Goal: Transaction & Acquisition: Purchase product/service

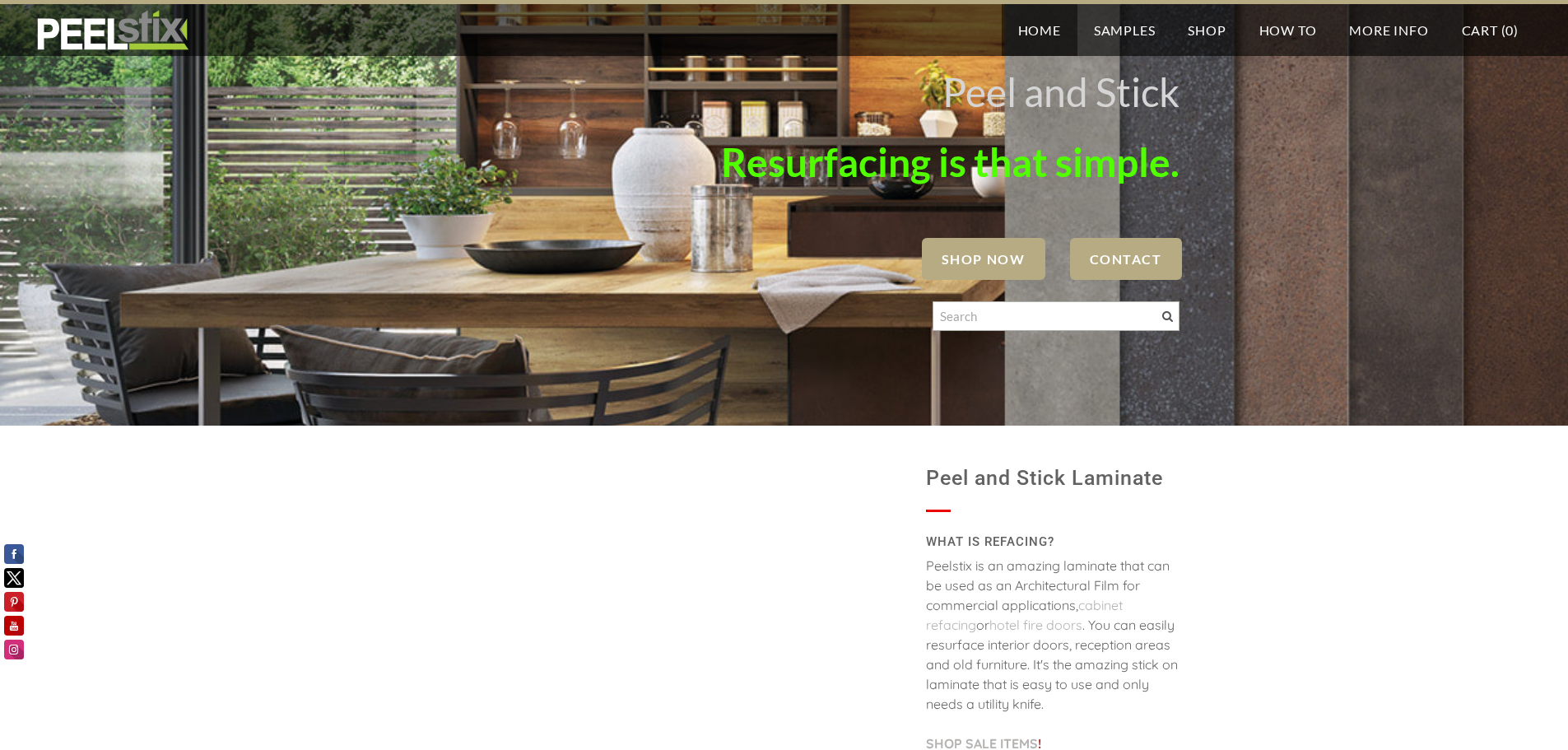
click at [1033, 38] on link "Home" at bounding box center [1040, 30] width 76 height 51
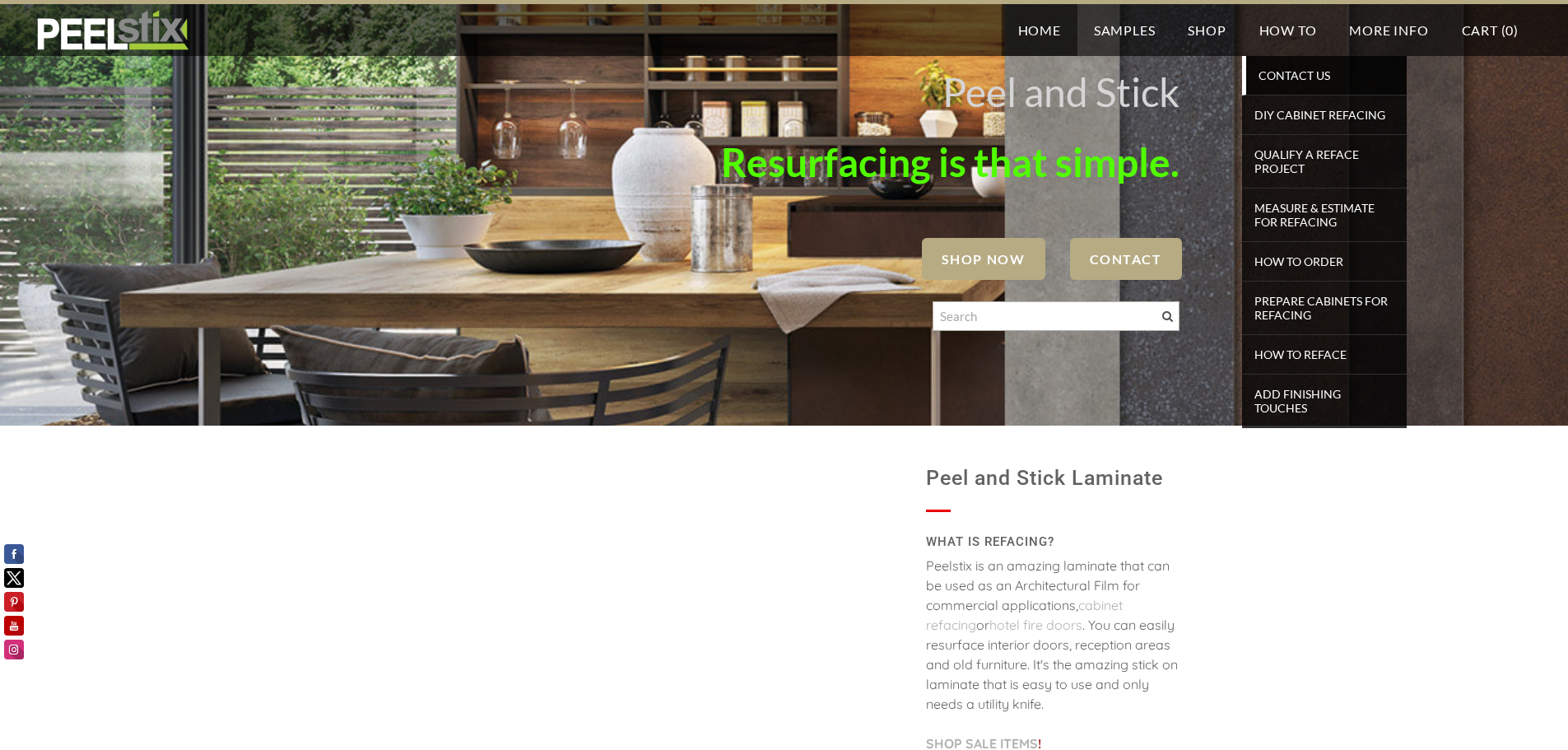
click at [1288, 71] on span "Contact Us" at bounding box center [1326, 75] width 153 height 22
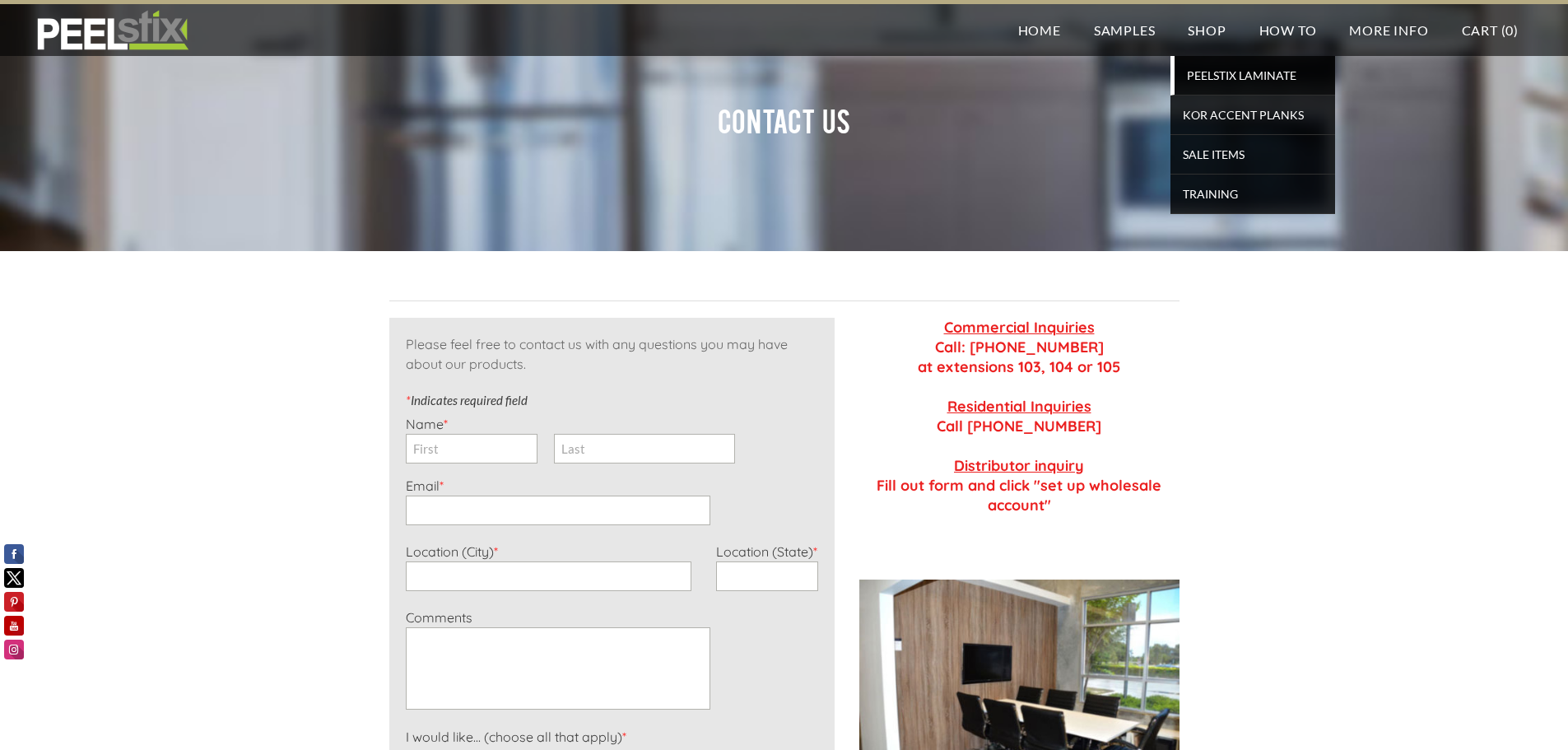
click at [1200, 76] on span "PEELSTIX Laminate" at bounding box center [1255, 75] width 153 height 22
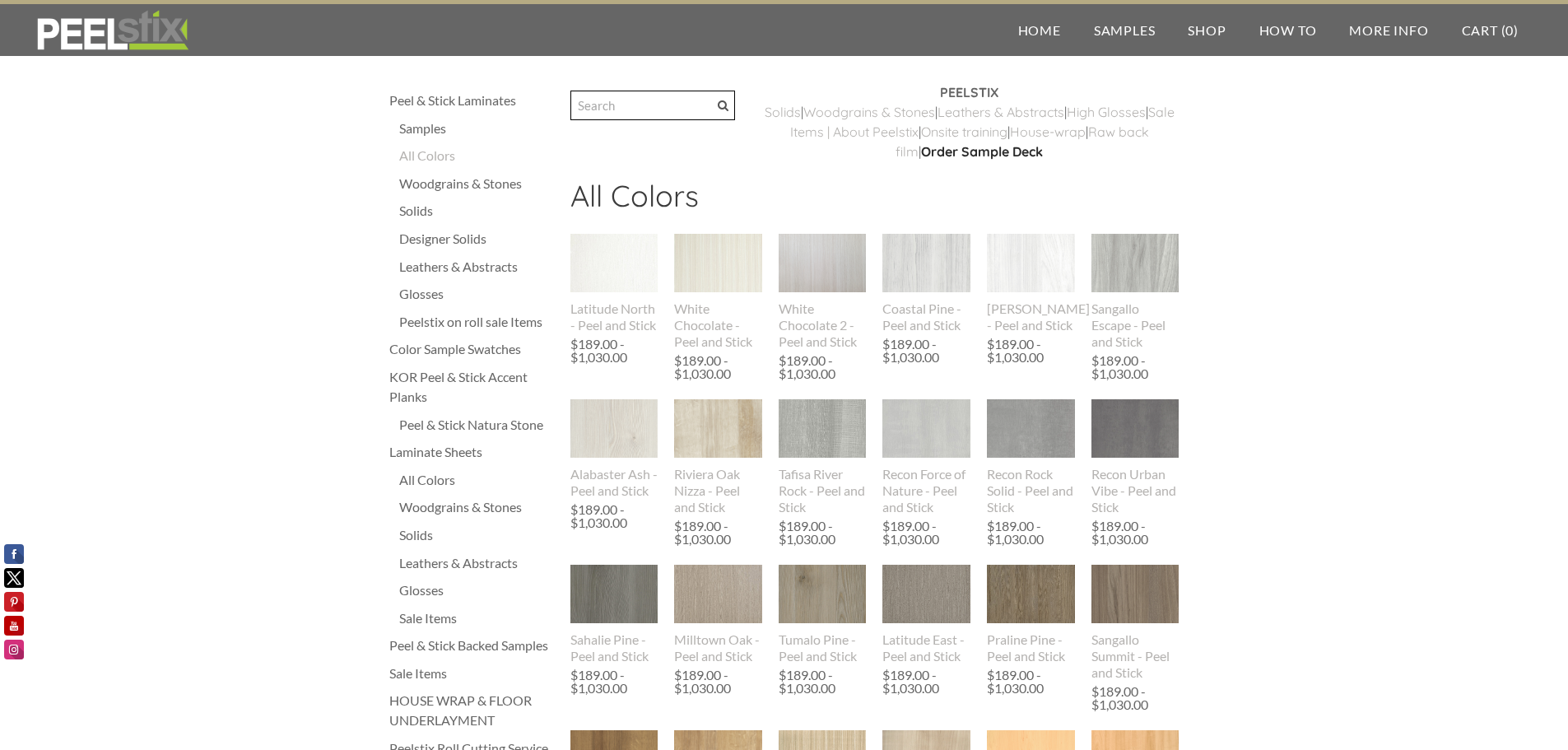
click at [650, 105] on input "Search" at bounding box center [652, 106] width 165 height 30
click at [728, 117] on input "smooth satin white" at bounding box center [652, 106] width 165 height 30
type input "smooth satin white"
click at [728, 106] on span at bounding box center [723, 106] width 10 height 10
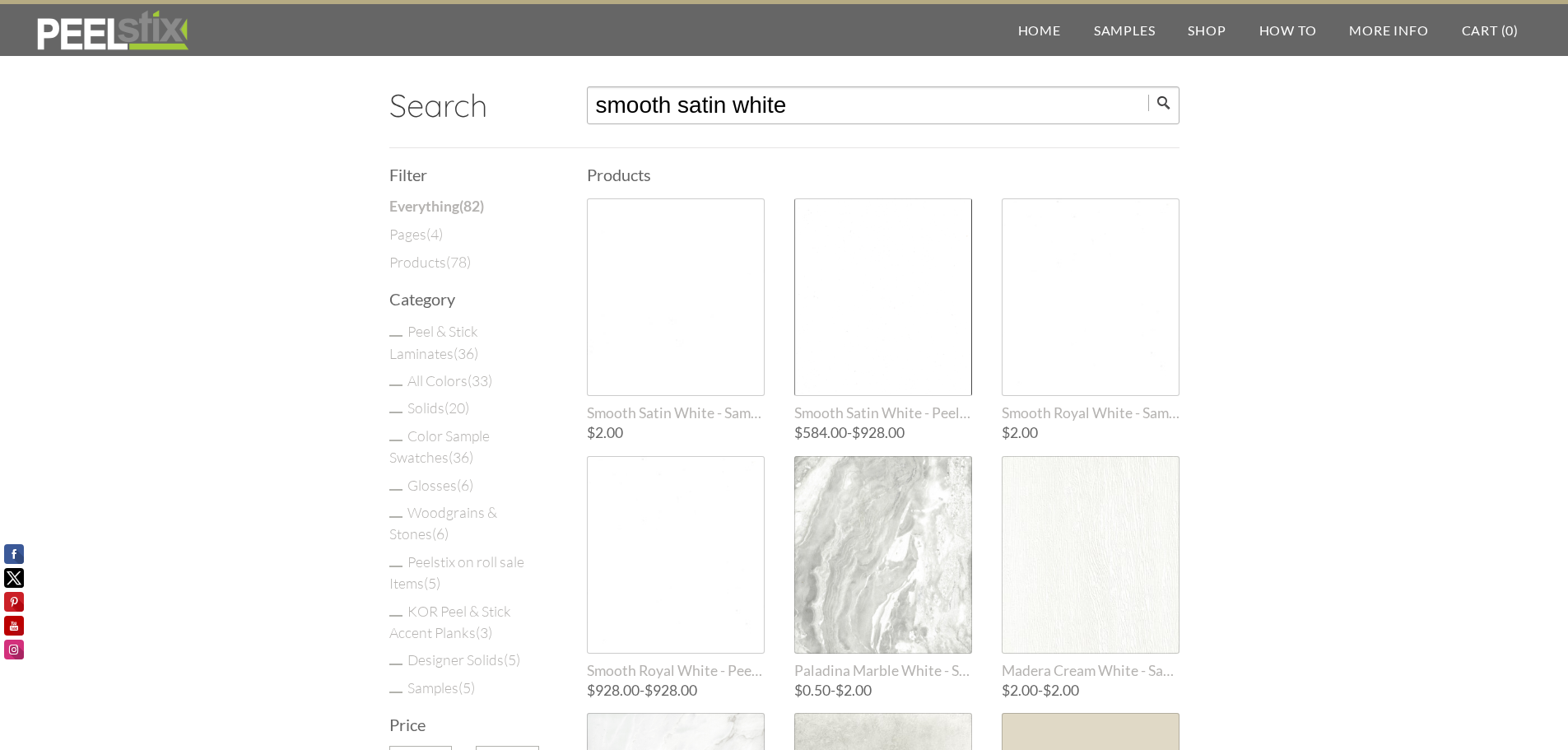
click at [821, 106] on input "smooth satin white" at bounding box center [883, 105] width 593 height 38
drag, startPoint x: 821, startPoint y: 106, endPoint x: 503, endPoint y: 76, distance: 319.4
type input "smooth satin white"
click at [1167, 102] on input "submit" at bounding box center [1164, 103] width 31 height 17
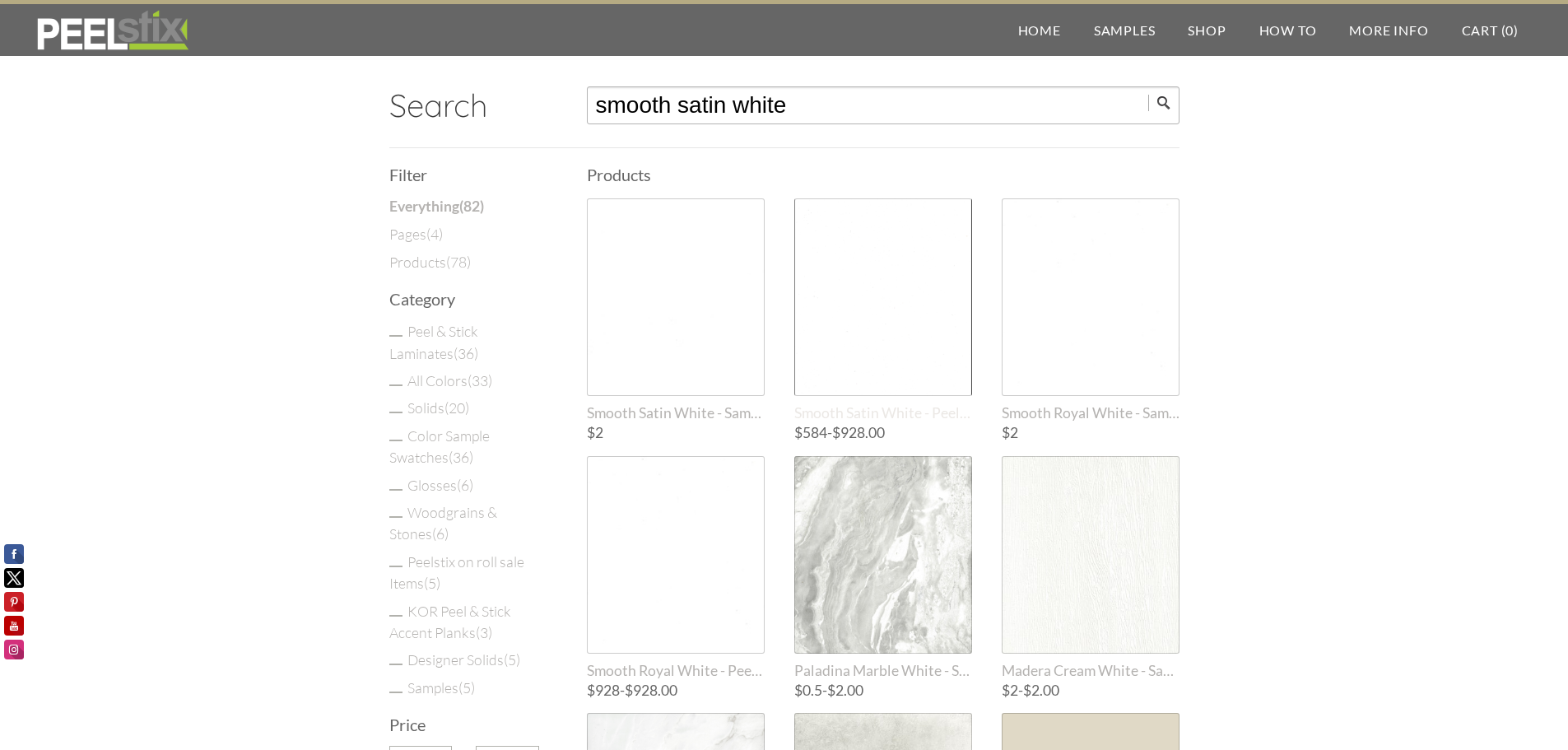
click at [857, 353] on div at bounding box center [883, 297] width 178 height 198
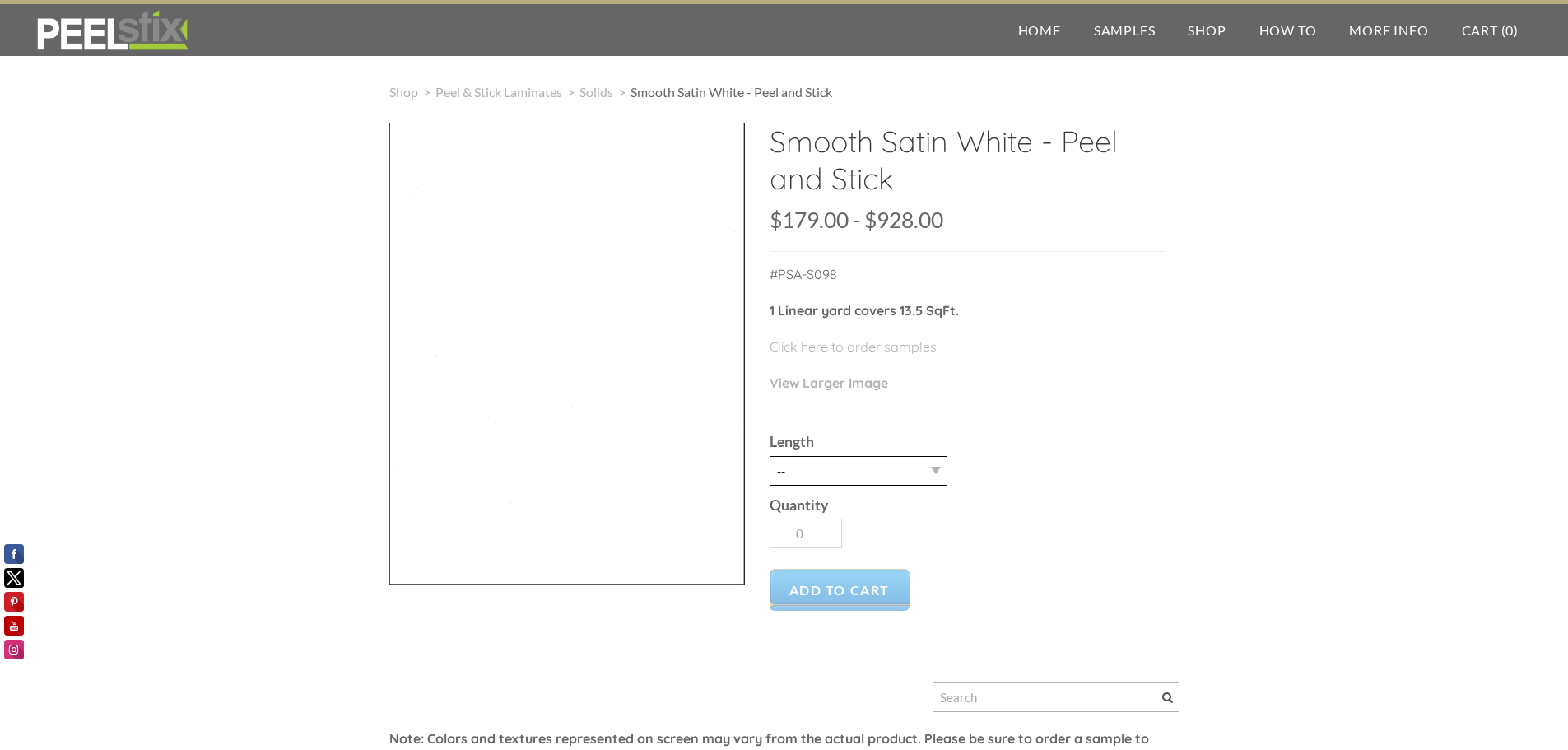
click at [938, 473] on select "-- 3LY 10LY 15LY 30LY" at bounding box center [859, 471] width 178 height 30
select select "3LY"
click at [770, 456] on select "-- 3LY 10LY 15LY 30LY" at bounding box center [859, 471] width 178 height 30
type input "1"
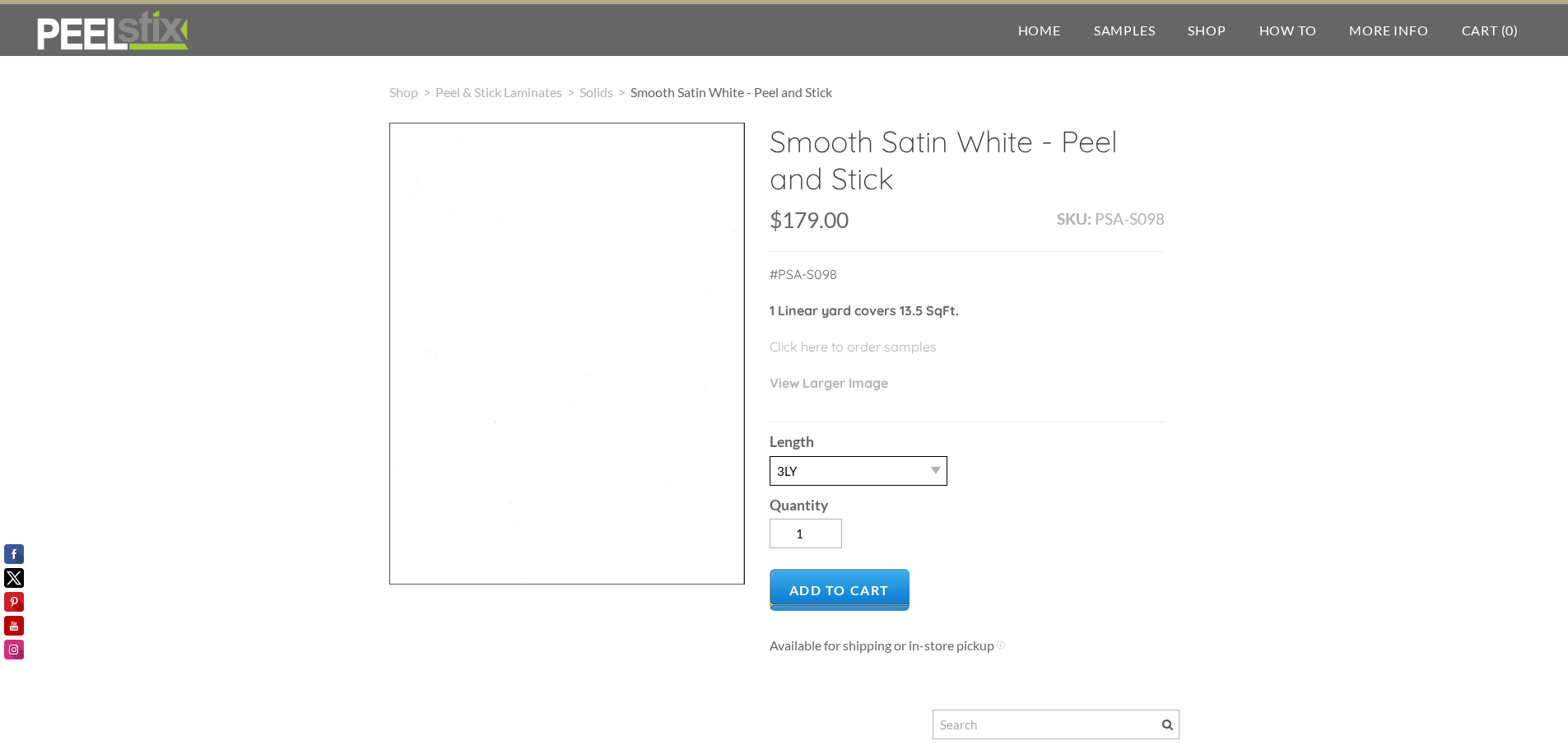
click at [868, 479] on select "-- 3LY 10LY 15LY 30LY" at bounding box center [859, 471] width 178 height 30
click at [770, 456] on select "-- 3LY 10LY 15LY 30LY" at bounding box center [859, 471] width 178 height 30
click at [848, 597] on span "Add to Cart" at bounding box center [840, 590] width 140 height 42
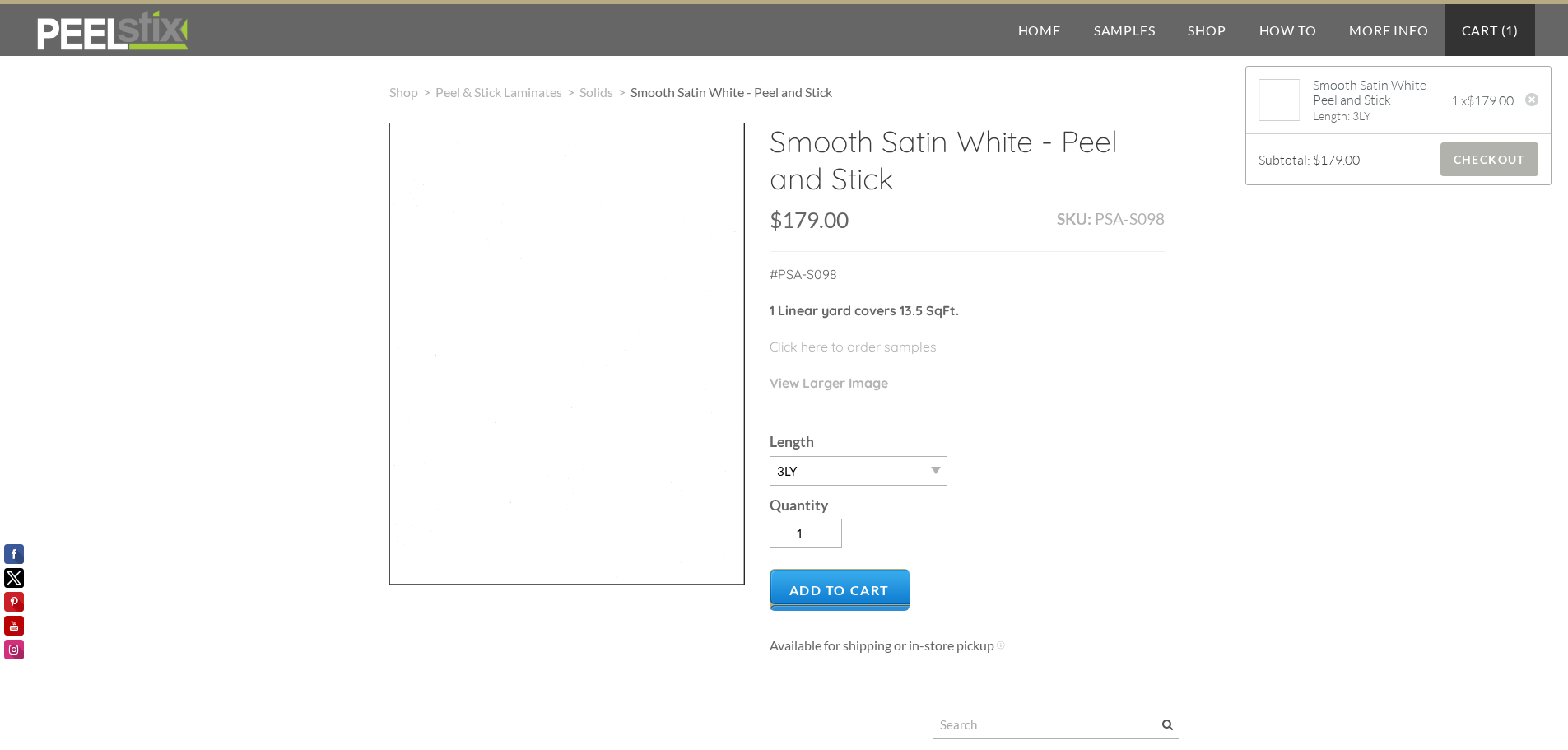
click at [1448, 167] on span "Checkout" at bounding box center [1490, 159] width 98 height 34
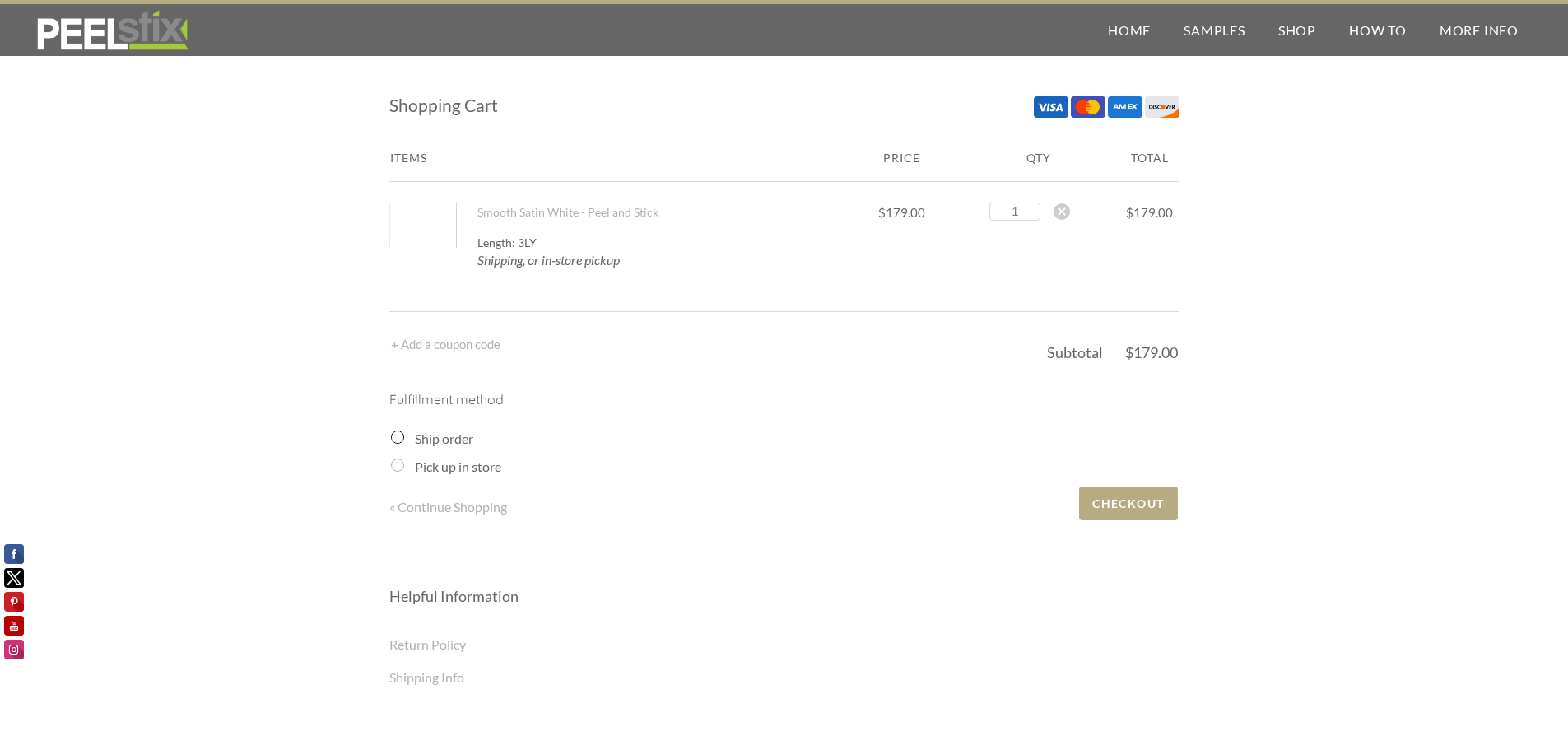
click at [404, 460] on div "Pick up in store" at bounding box center [785, 467] width 788 height 20
click at [396, 466] on input "Pick up in store" at bounding box center [397, 465] width 13 height 13
radio input "true"
click at [399, 460] on input "Pick up in store" at bounding box center [397, 465] width 13 height 13
click at [393, 467] on input "Pick up in store" at bounding box center [397, 465] width 13 height 13
